Goal: Information Seeking & Learning: Check status

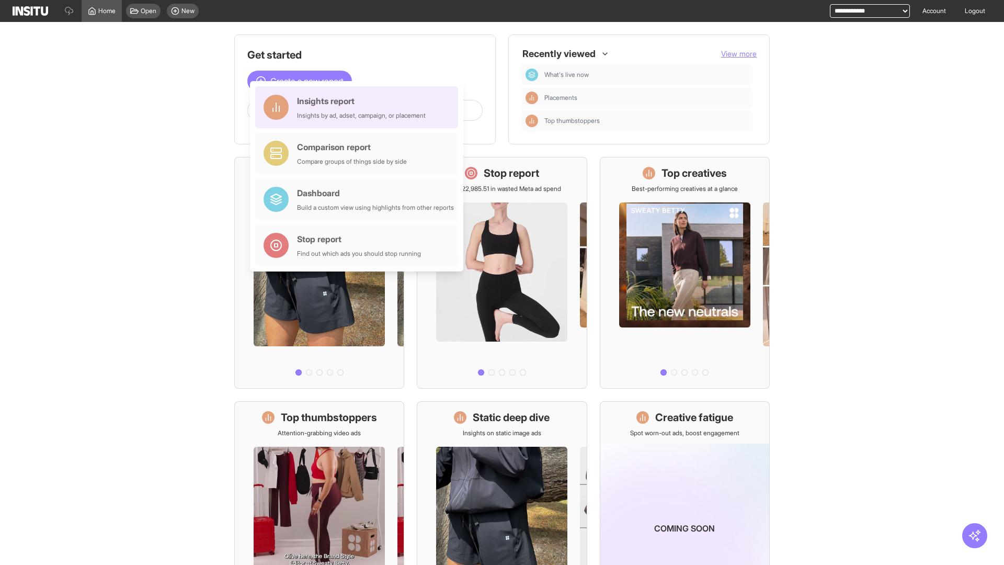
click at [359, 107] on div "Insights report Insights by ad, adset, campaign, or placement" at bounding box center [361, 107] width 129 height 25
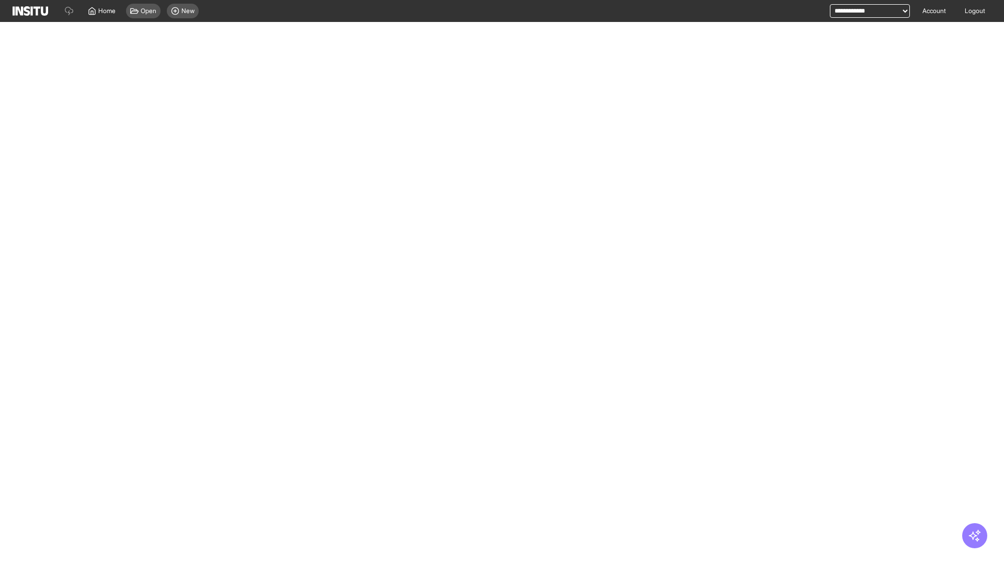
select select "**"
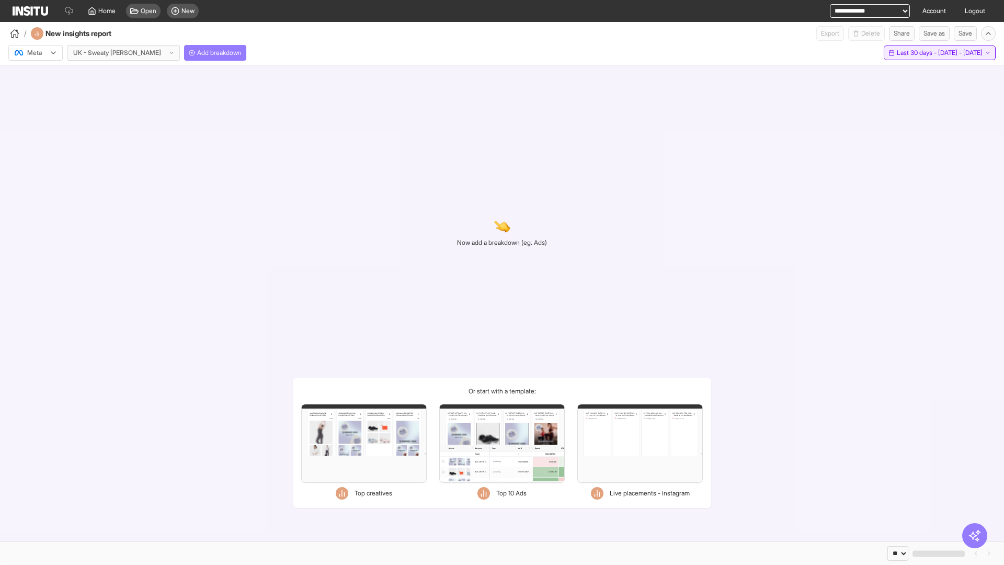
click at [917, 53] on span "Last 30 days - [DATE] - [DATE]" at bounding box center [940, 53] width 86 height 8
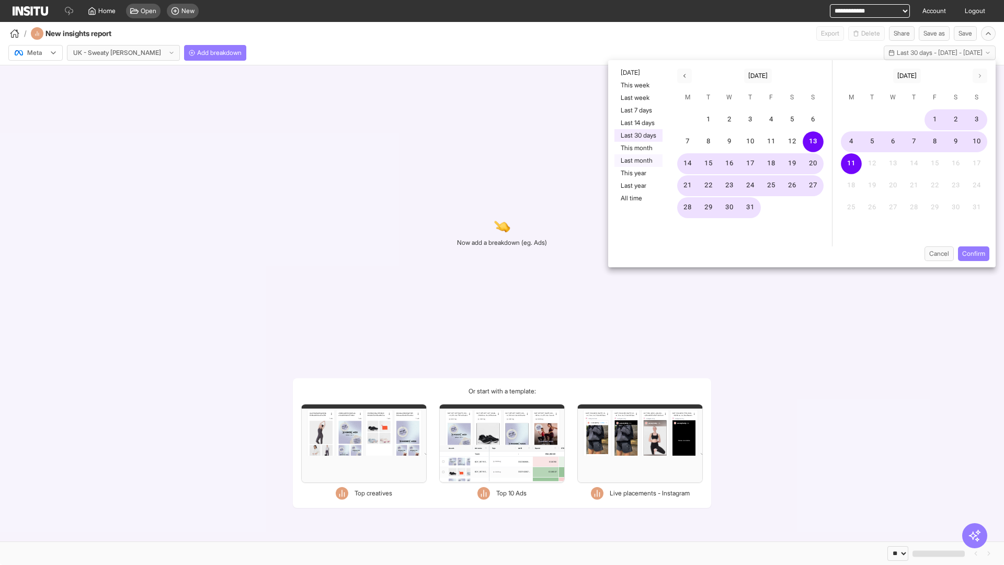
click at [638, 161] on button "Last month" at bounding box center [639, 160] width 48 height 13
